Goal: Communication & Community: Answer question/provide support

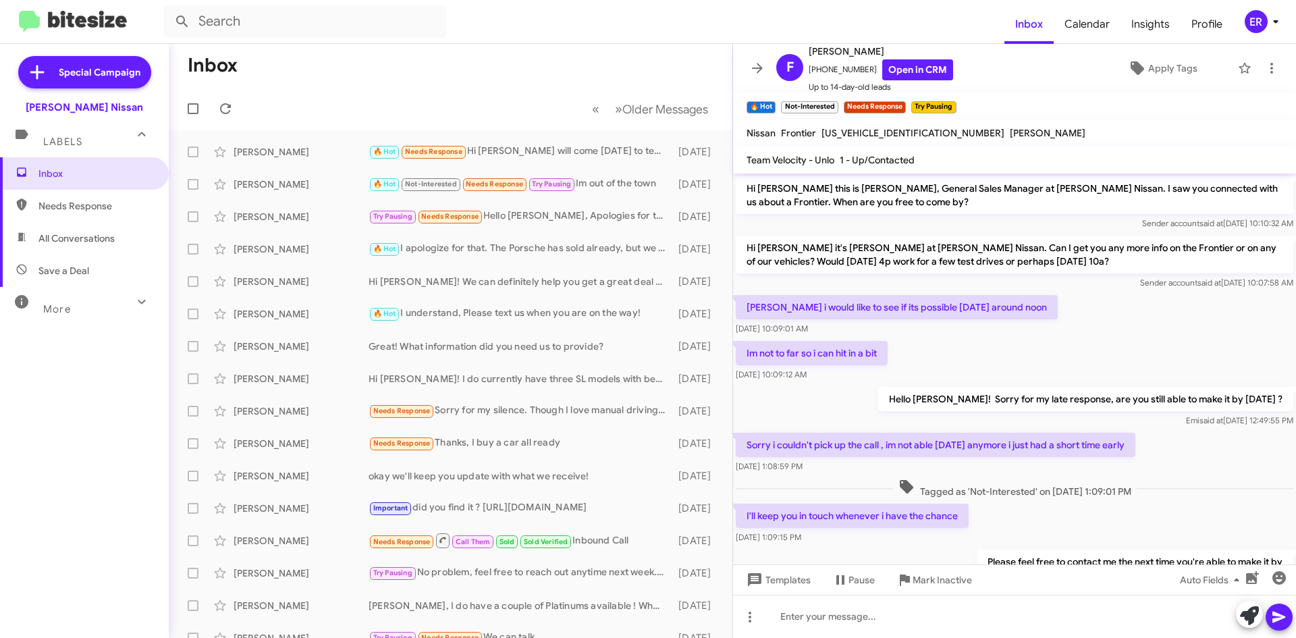
scroll to position [207, 0]
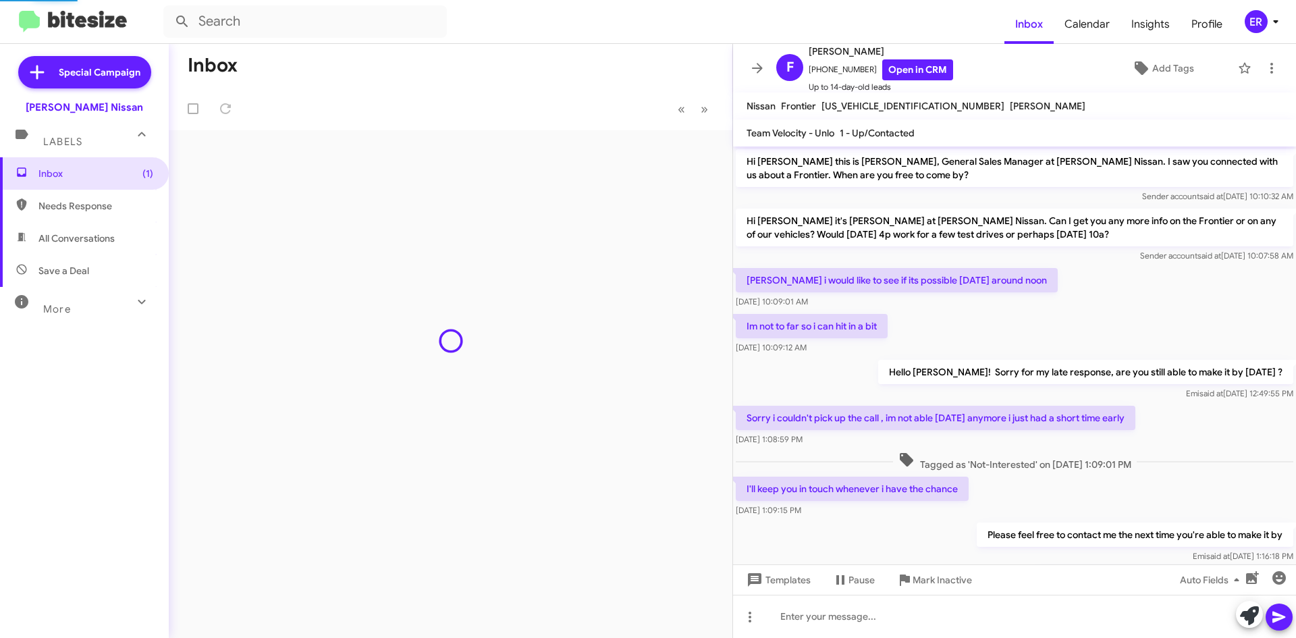
scroll to position [126, 0]
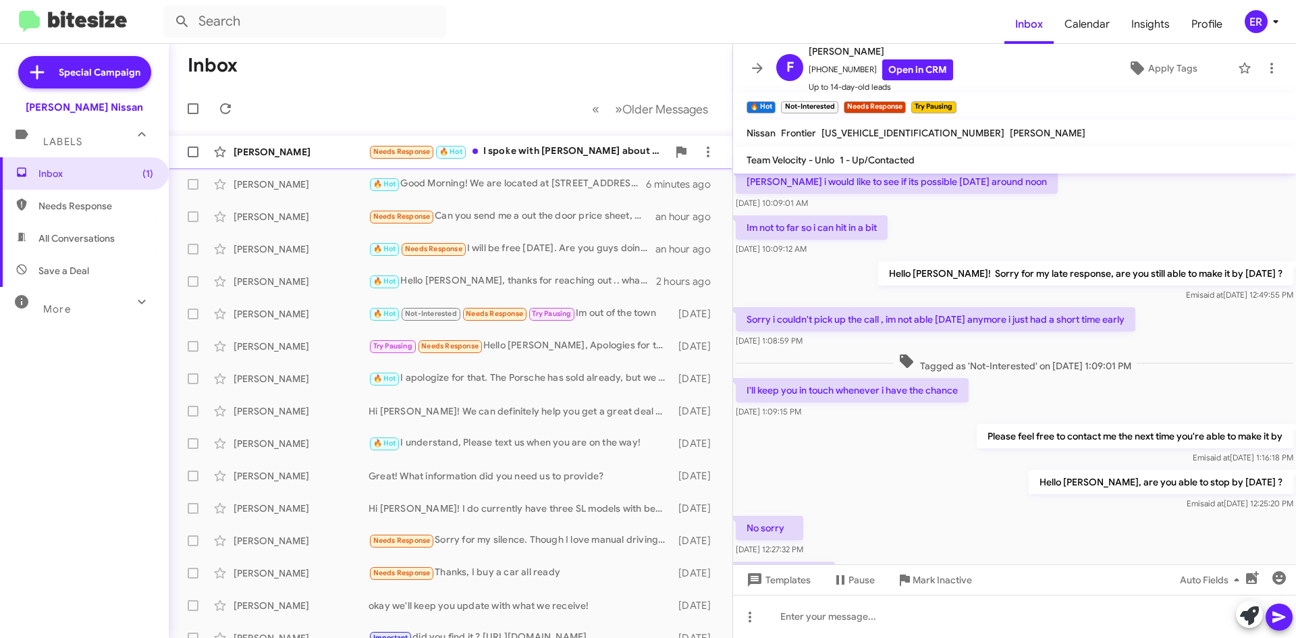
click at [562, 165] on span "[PERSON_NAME] Needs Response 🔥 Hot I spoke with [PERSON_NAME] about an hour ago…" at bounding box center [451, 152] width 564 height 32
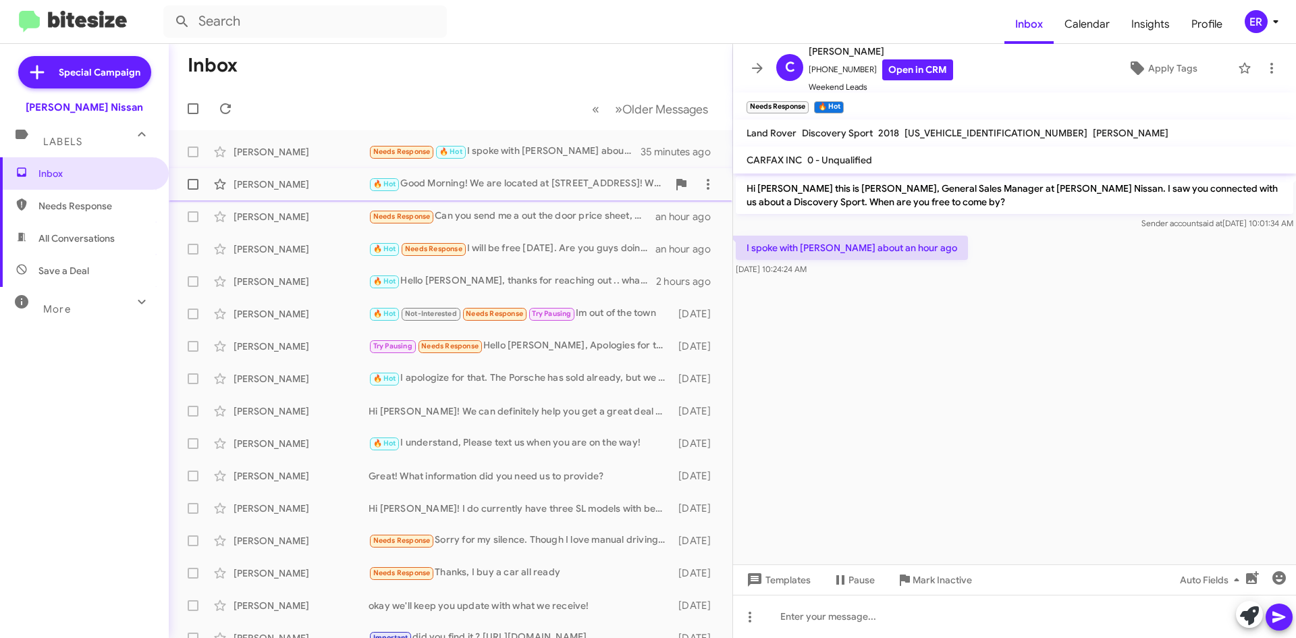
click at [583, 194] on div "[PERSON_NAME] 🔥 Hot Good Morning! We are located at [STREET_ADDRESS]! When are …" at bounding box center [451, 184] width 542 height 27
